Goal: Information Seeking & Learning: Learn about a topic

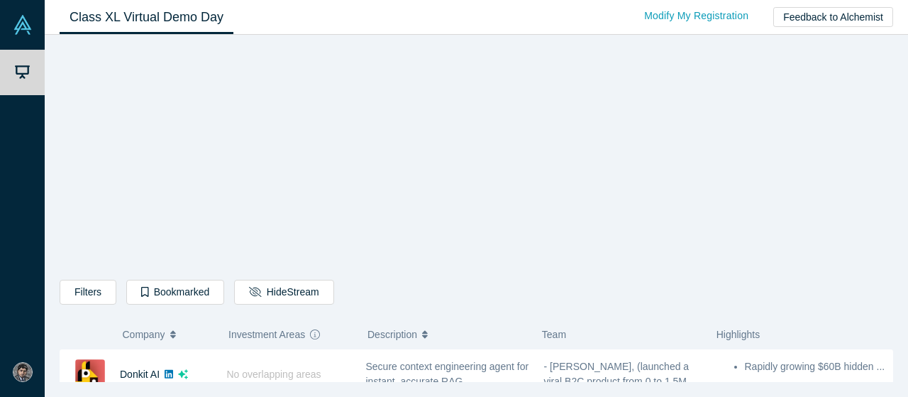
click at [837, 253] on div "Filters AI Artificial Intelligence B2B SaaS AI (Artificial Intelligence) Data A…" at bounding box center [477, 213] width 834 height 337
click at [763, 156] on div "Filters AI Artificial Intelligence B2B SaaS AI (Artificial Intelligence) Data A…" at bounding box center [477, 213] width 834 height 337
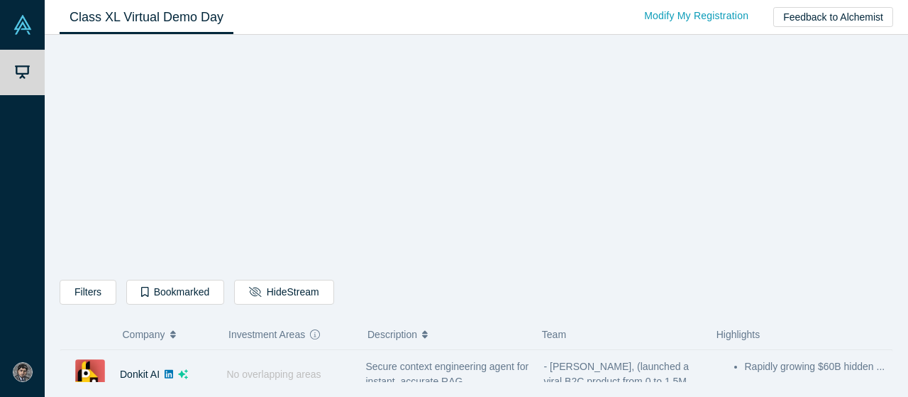
click at [712, 367] on div "- [PERSON_NAME], (launched a viral B2C product from 0 to 1.5M users, ..." at bounding box center [625, 374] width 178 height 45
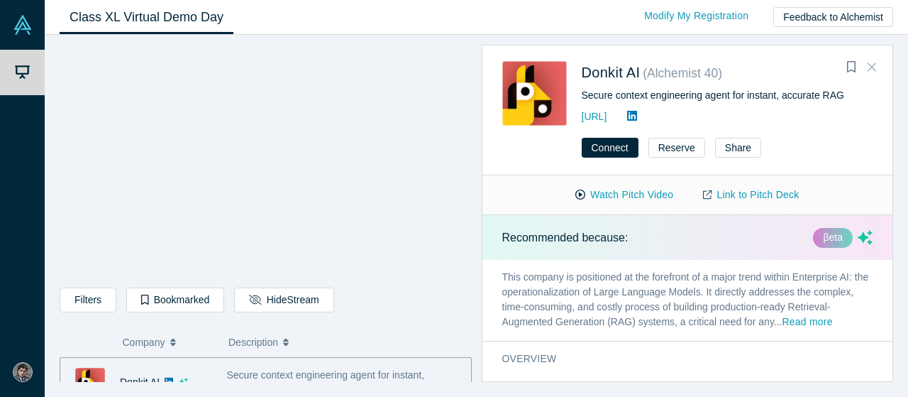
click at [872, 64] on icon "Close" at bounding box center [872, 66] width 9 height 13
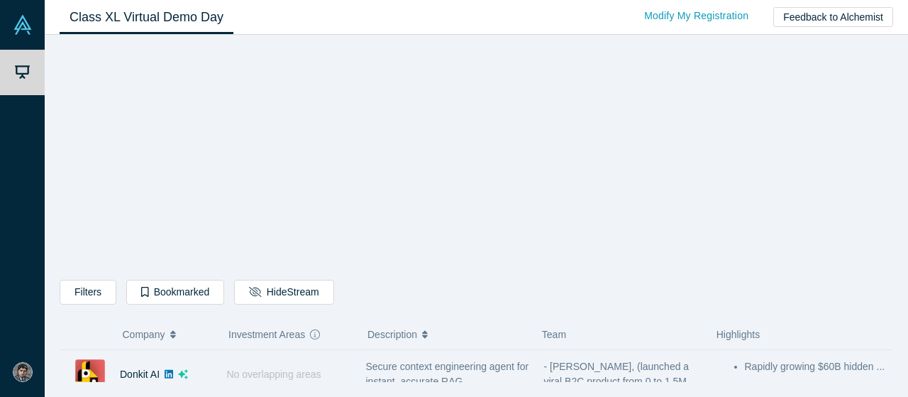
click at [229, 370] on span "No overlapping areas" at bounding box center [274, 373] width 94 height 11
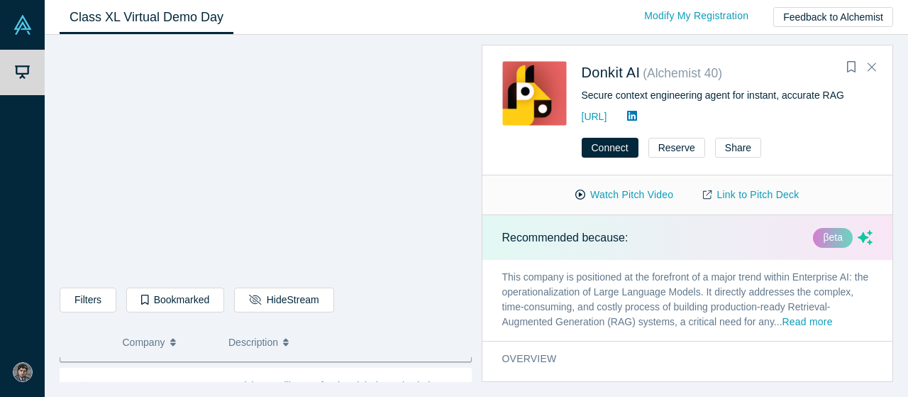
scroll to position [68, 0]
click at [275, 371] on div "Decision Intelligence for the global supply chain." at bounding box center [345, 370] width 252 height 45
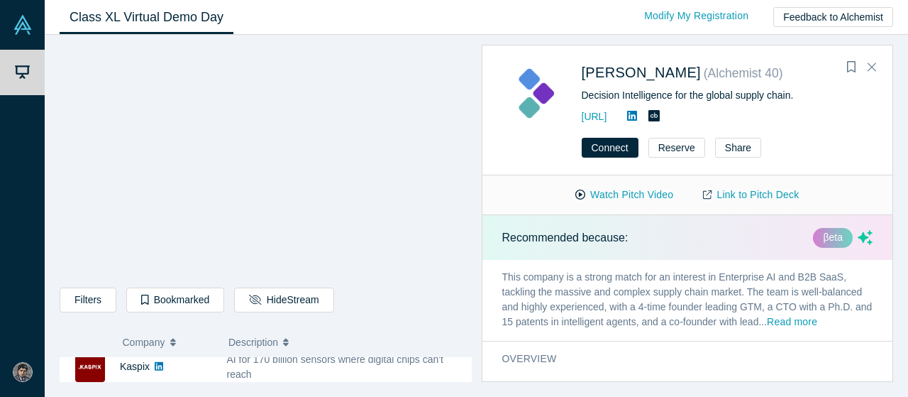
scroll to position [454, 0]
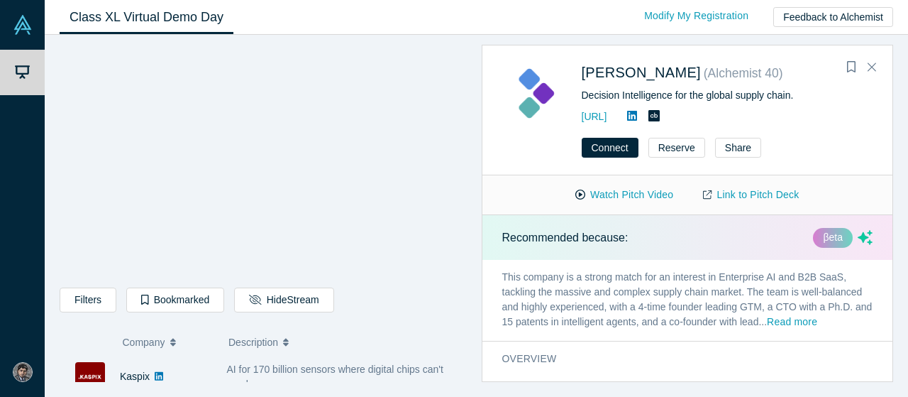
click at [389, 373] on div "AI for 170 billion sensors where digital chips can't reach" at bounding box center [345, 377] width 237 height 30
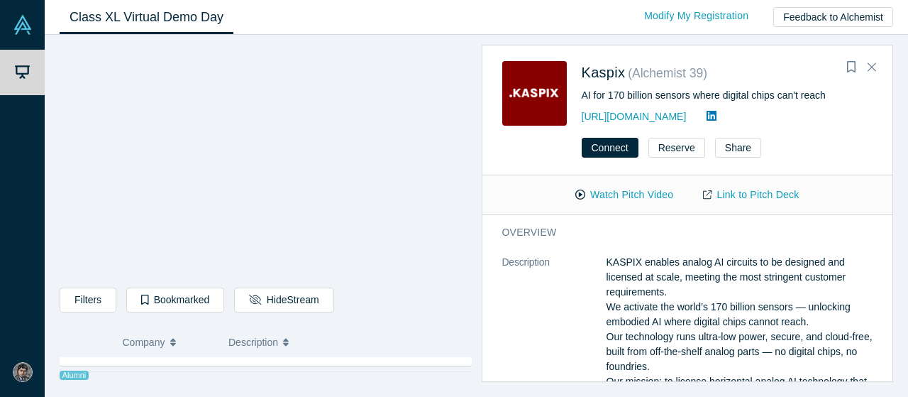
scroll to position [1286, 0]
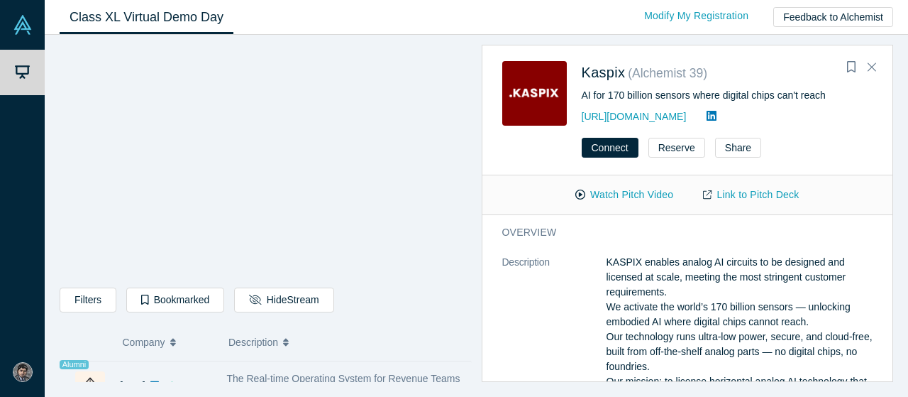
click at [373, 373] on span "The Real-time Operating System for Revenue Teams" at bounding box center [343, 378] width 233 height 11
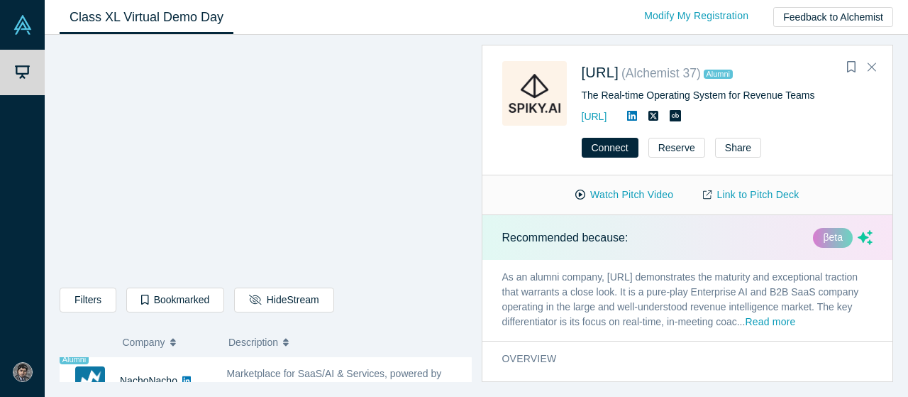
scroll to position [1059, 0]
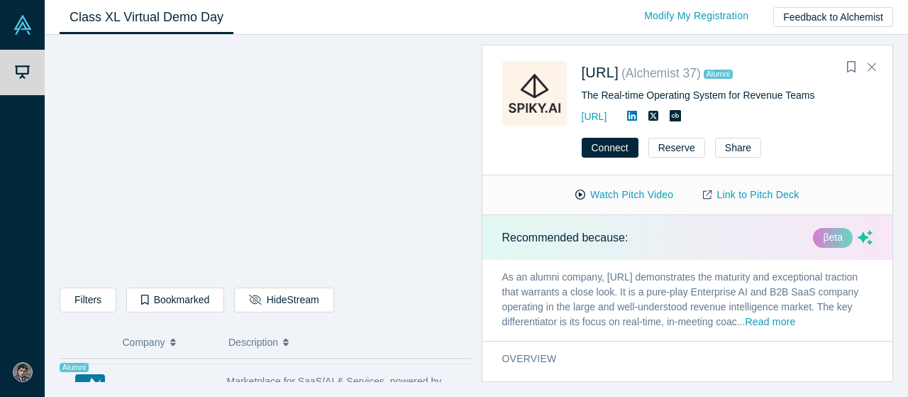
click at [402, 375] on span "Marketplace for SaaS/AI & Services, powered by Fintech" at bounding box center [334, 388] width 215 height 26
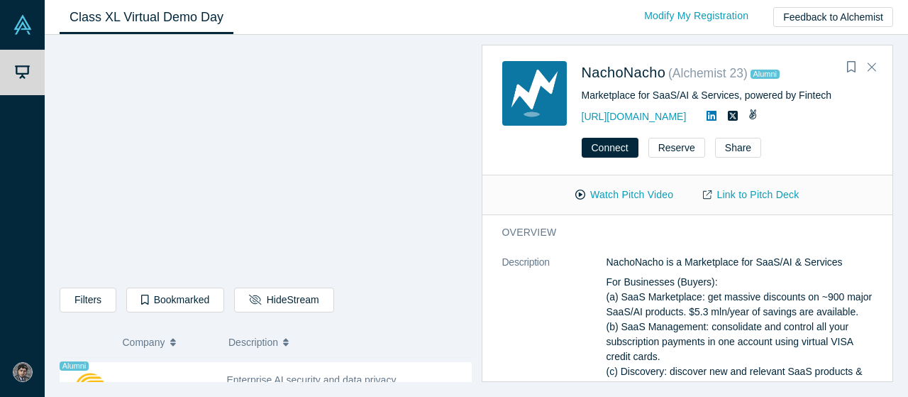
scroll to position [945, 0]
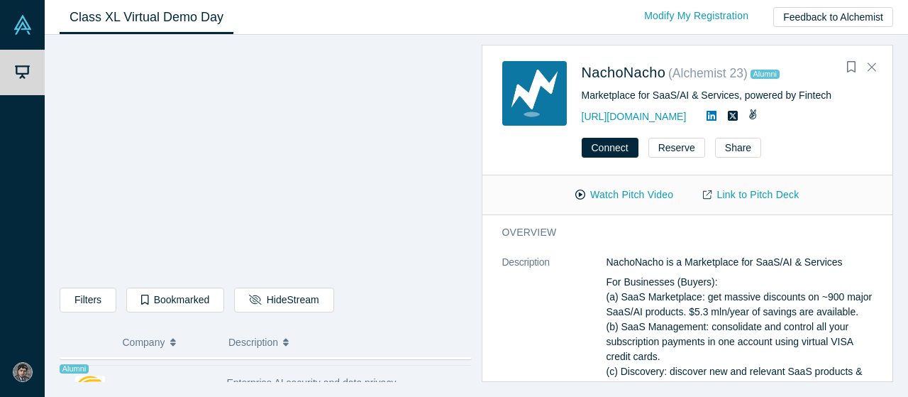
click at [380, 377] on span "Enterprise AI security and data privacy" at bounding box center [312, 382] width 170 height 11
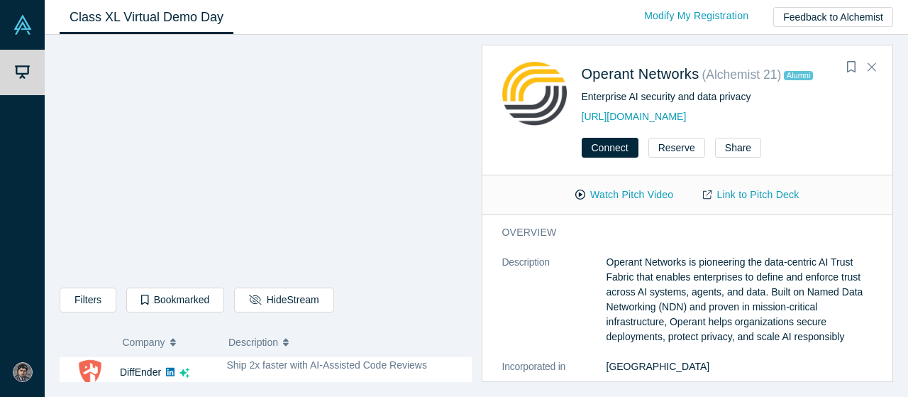
scroll to position [673, 0]
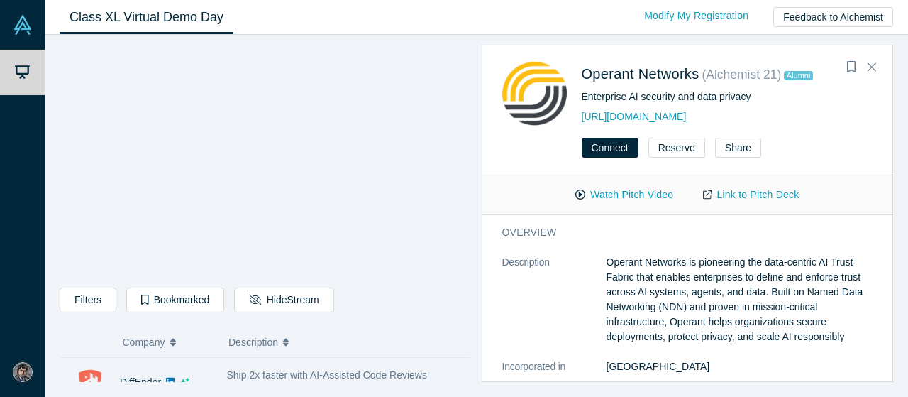
click at [399, 370] on span "Ship 2x faster with AI-Assisted Code Reviews" at bounding box center [327, 374] width 200 height 11
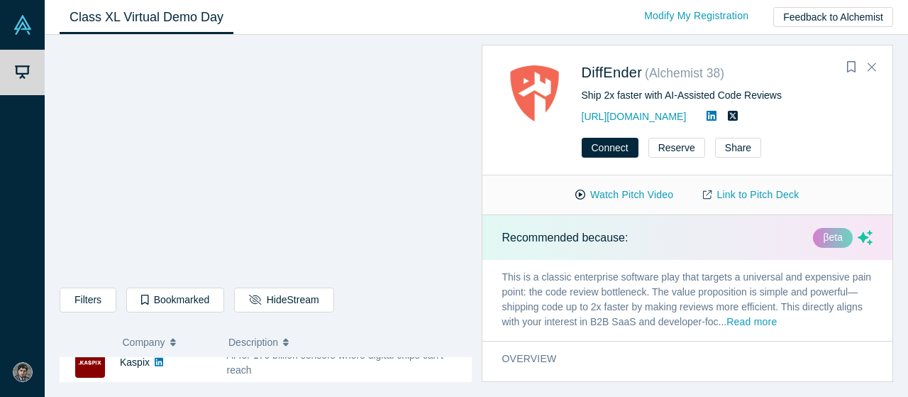
scroll to position [446, 0]
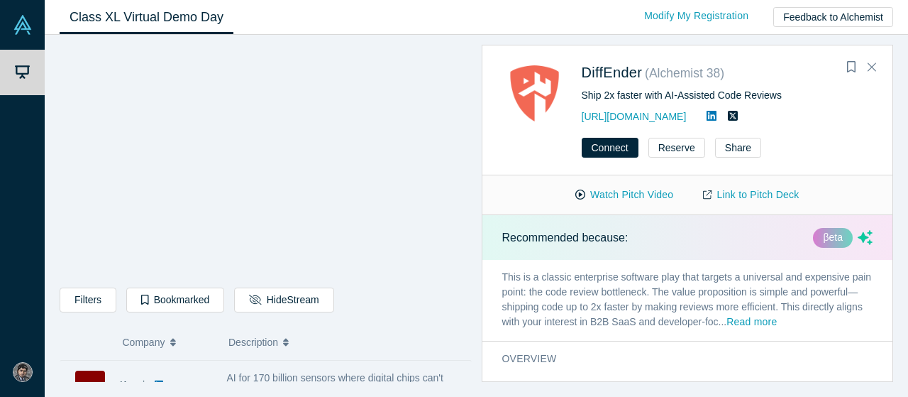
click at [414, 372] on span "AI for 170 billion sensors where digital chips can't reach" at bounding box center [335, 385] width 216 height 26
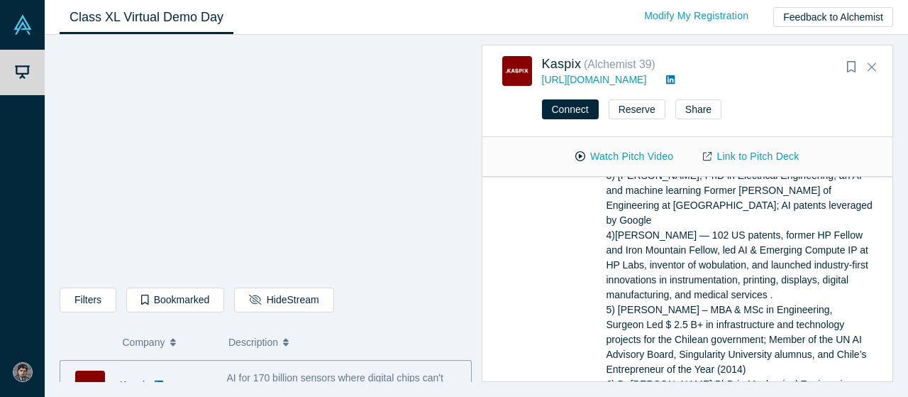
scroll to position [153, 0]
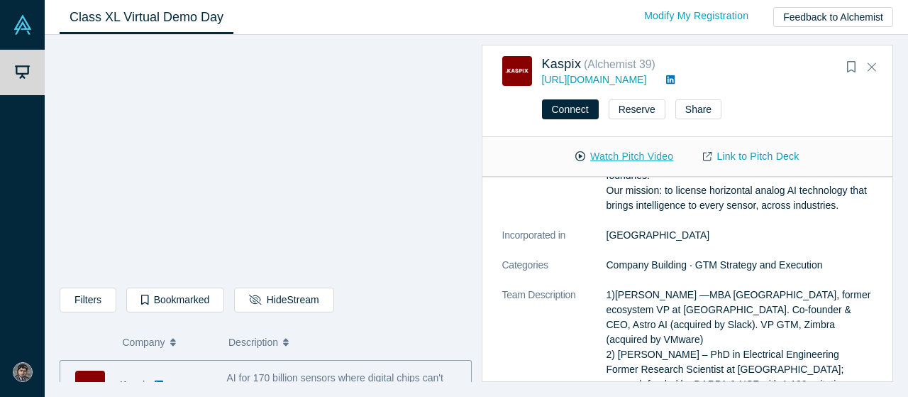
click at [628, 158] on button "Watch Pitch Video" at bounding box center [625, 156] width 128 height 25
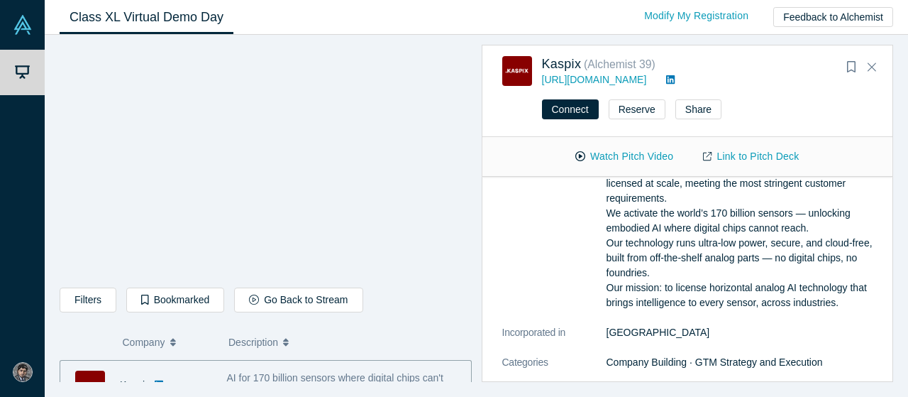
scroll to position [0, 0]
